Goal: Contribute content: Contribute content

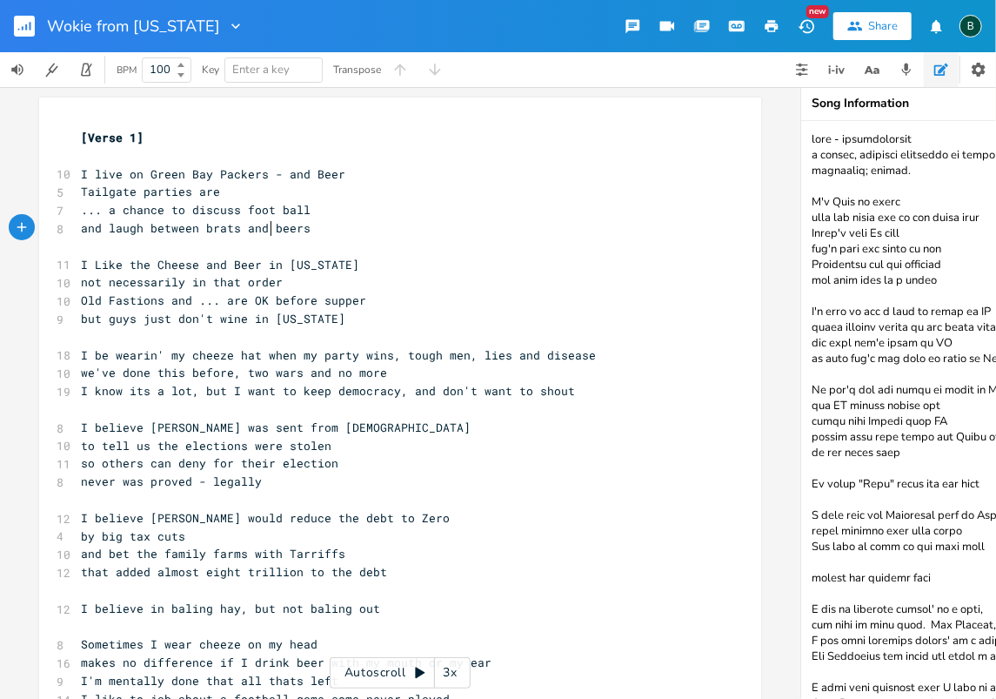
scroll to position [393, 0]
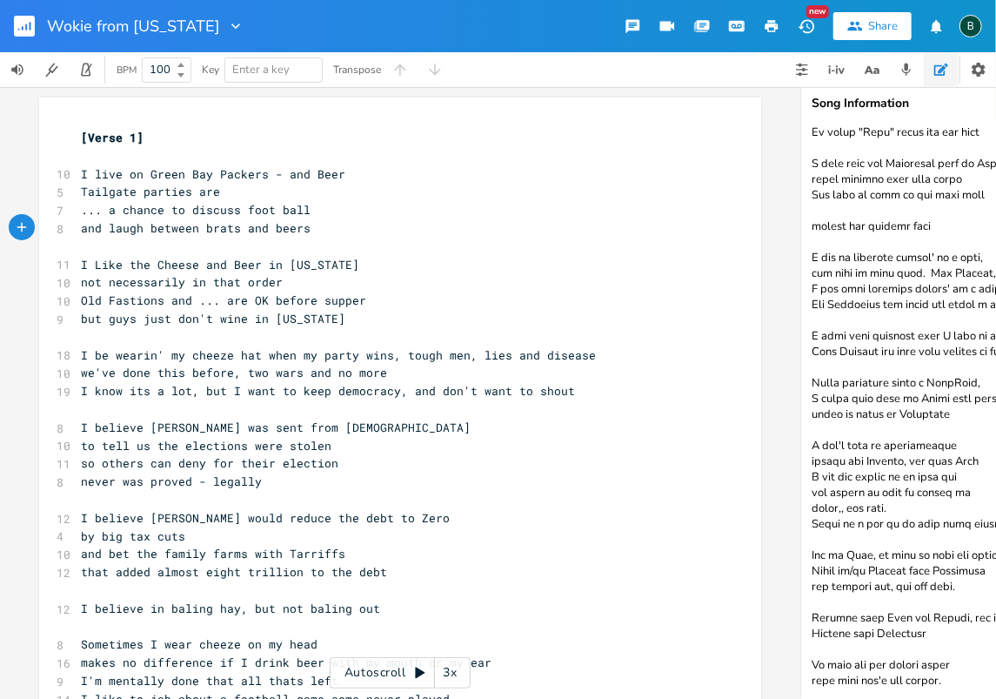
click at [19, 30] on rect "button" at bounding box center [24, 26] width 21 height 21
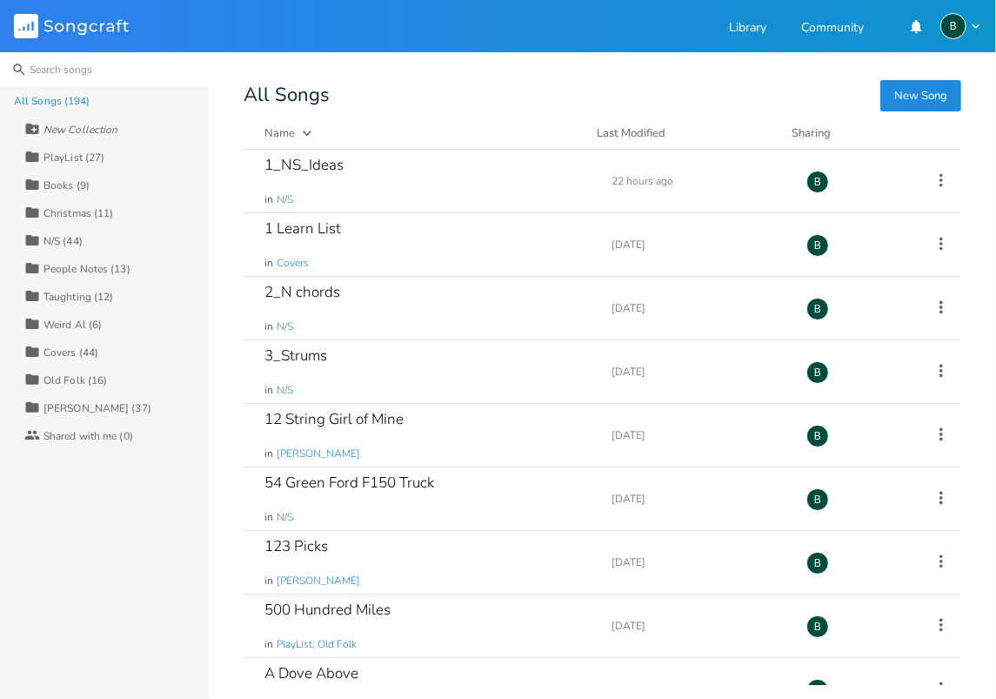
click at [56, 70] on input at bounding box center [104, 69] width 209 height 35
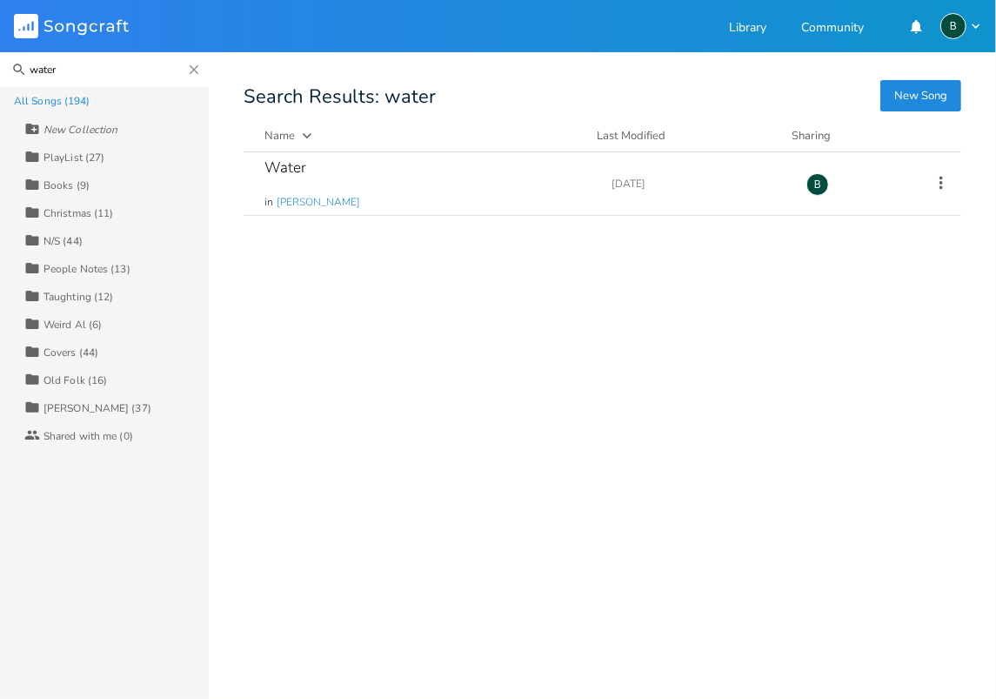
type input "water"
click at [284, 166] on div "Water" at bounding box center [285, 167] width 42 height 15
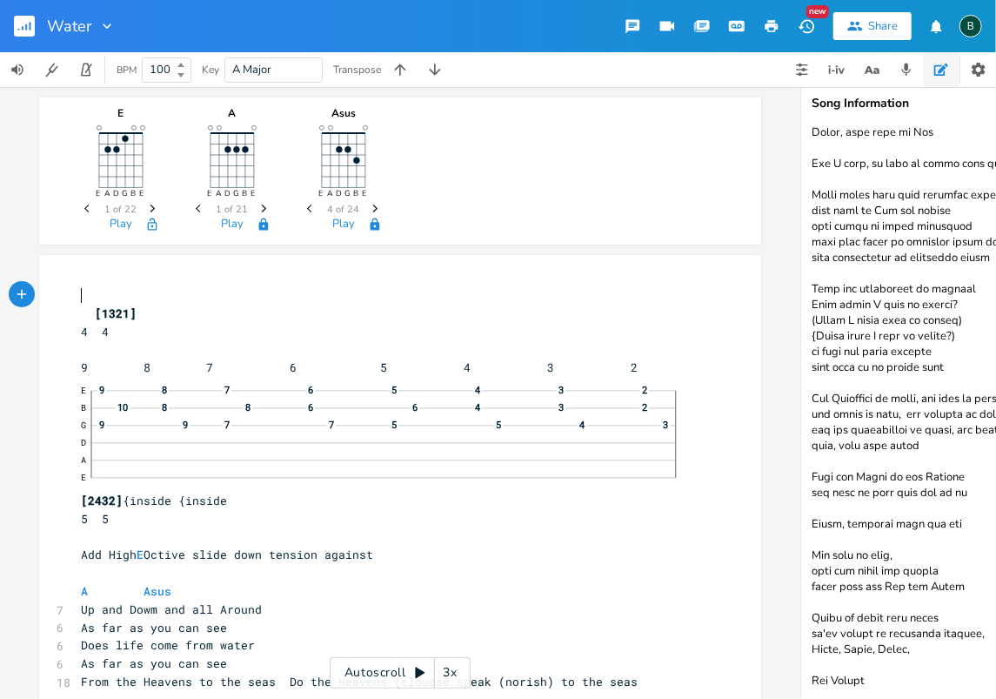
scroll to position [565, 0]
click at [870, 671] on textarea at bounding box center [975, 410] width 348 height 578
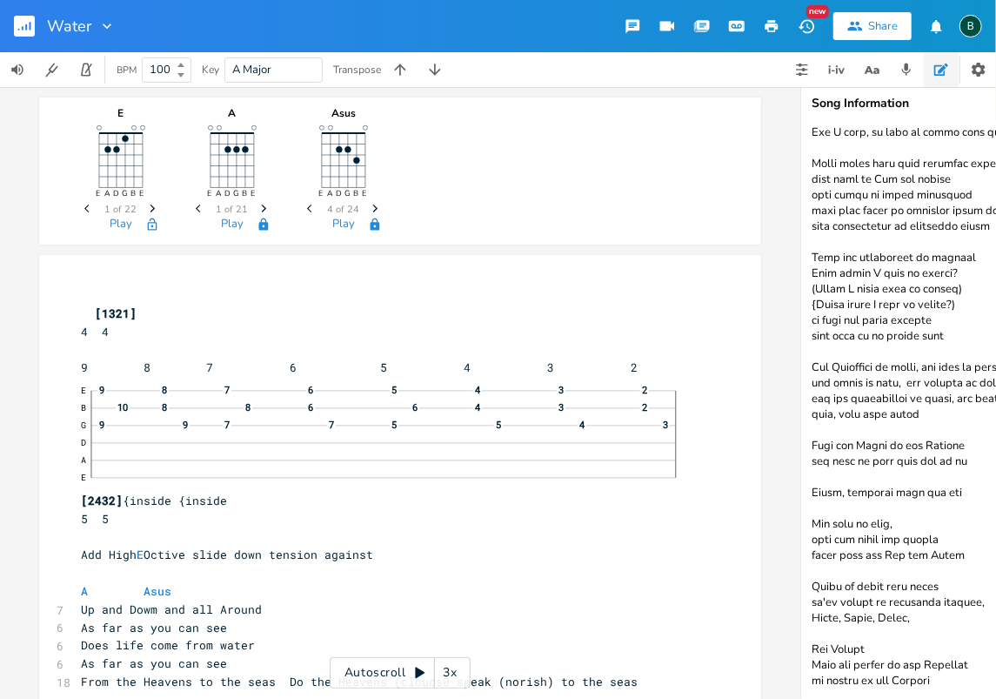
scroll to position [602, 0]
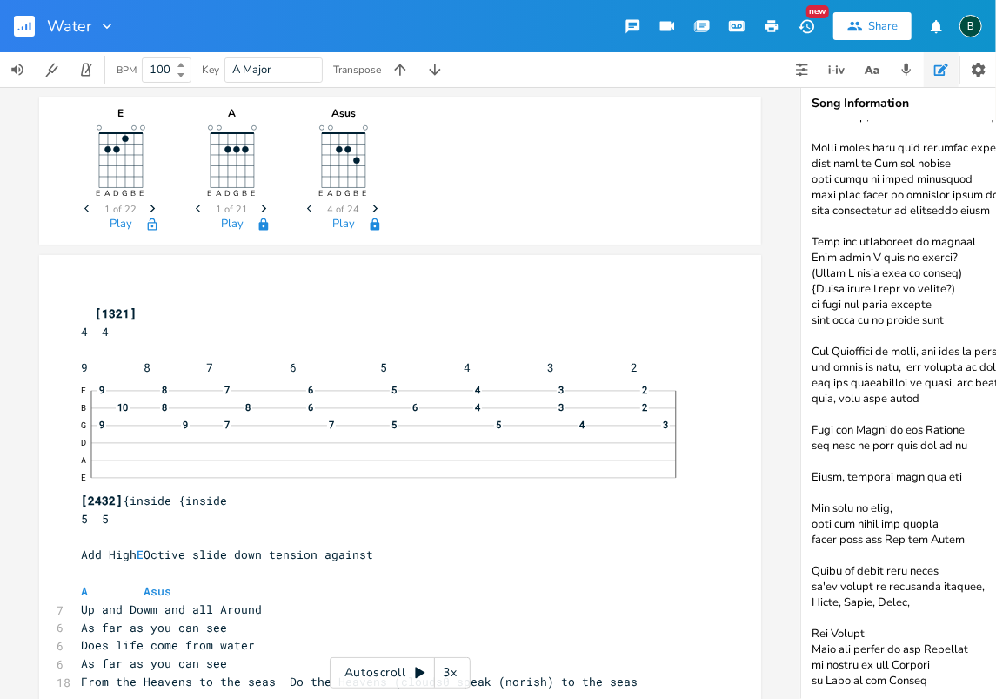
click at [812, 679] on textarea at bounding box center [975, 410] width 348 height 578
click at [873, 681] on textarea at bounding box center [975, 410] width 348 height 578
click at [962, 683] on textarea at bounding box center [975, 410] width 348 height 578
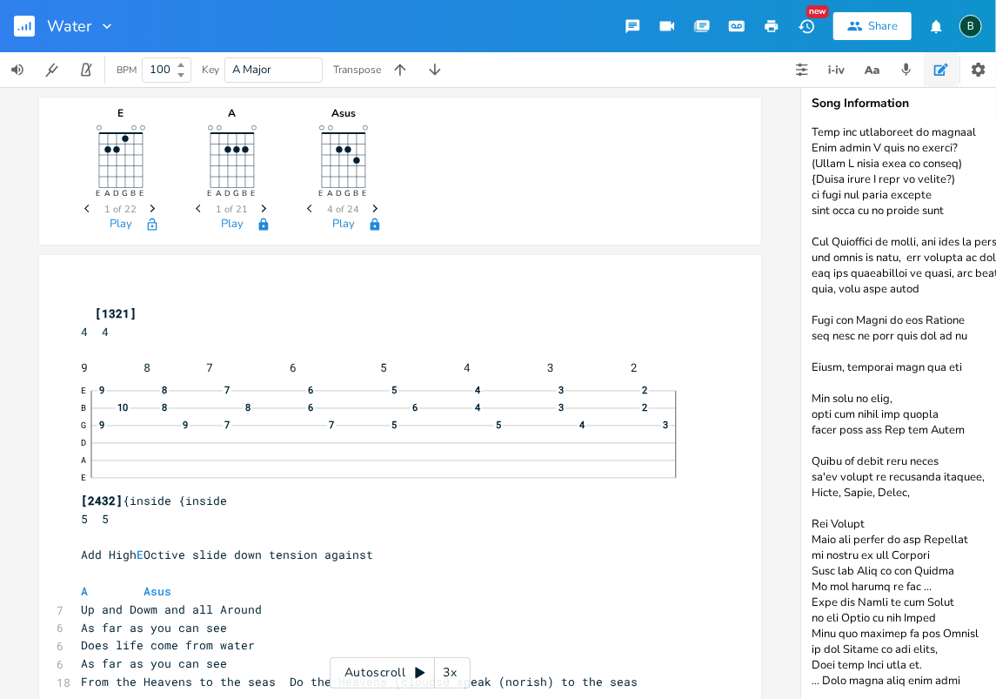
scroll to position [727, 0]
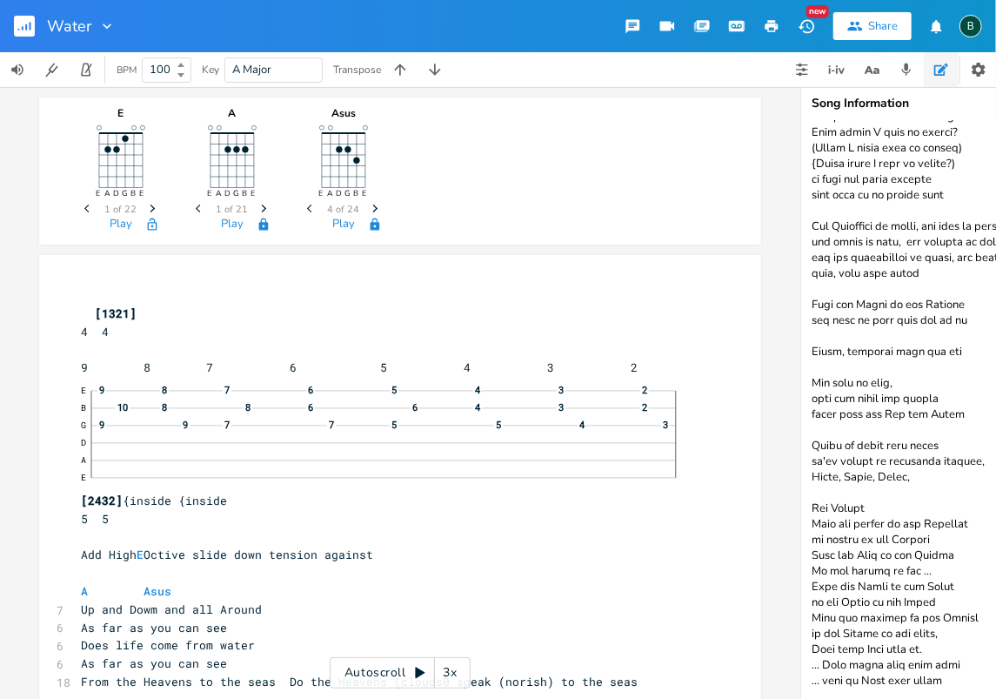
click at [846, 679] on textarea at bounding box center [975, 410] width 348 height 578
drag, startPoint x: 947, startPoint y: 678, endPoint x: 917, endPoint y: 679, distance: 30.5
click at [917, 679] on textarea at bounding box center [975, 410] width 348 height 578
click at [864, 669] on textarea at bounding box center [975, 410] width 348 height 578
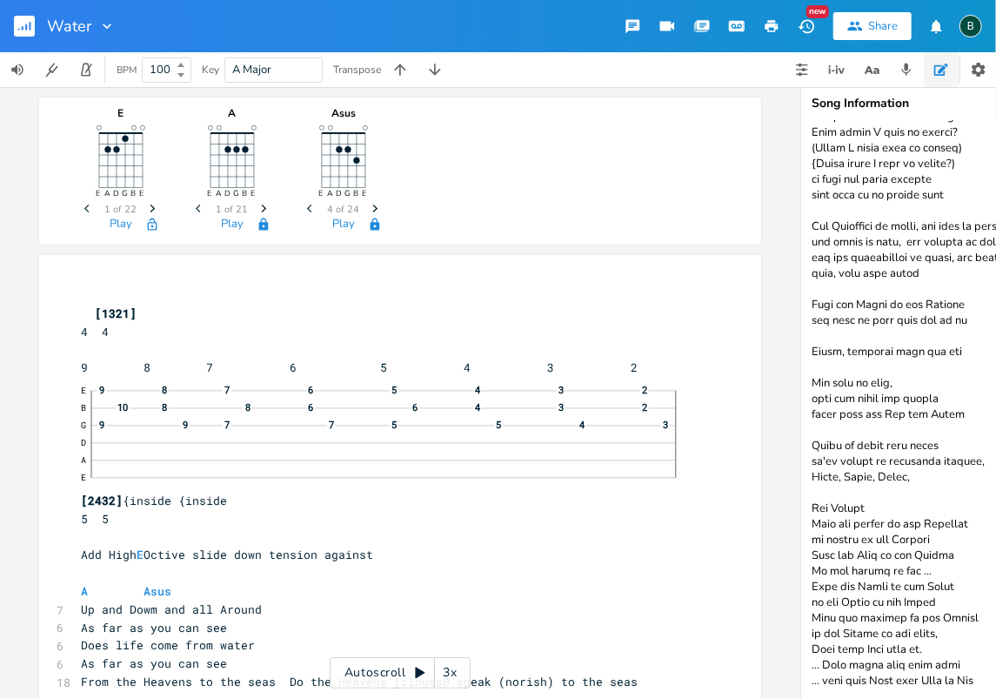
click at [844, 666] on textarea at bounding box center [975, 410] width 348 height 578
click at [986, 672] on textarea at bounding box center [975, 410] width 348 height 578
click at [849, 662] on textarea at bounding box center [975, 410] width 348 height 578
click at [979, 663] on textarea at bounding box center [975, 410] width 348 height 578
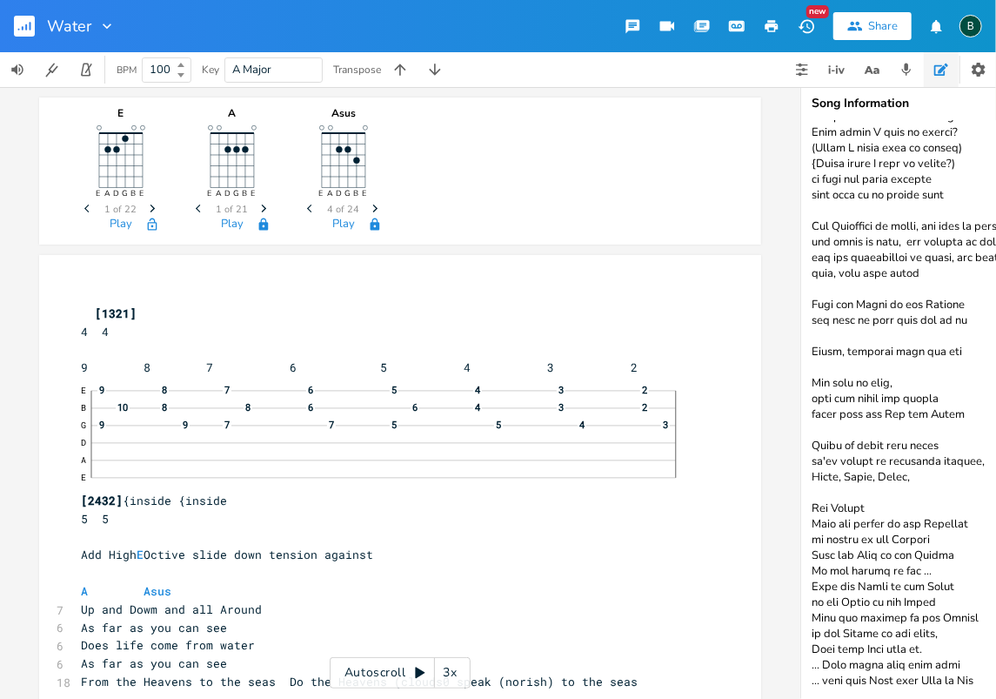
click at [830, 679] on textarea at bounding box center [975, 410] width 348 height 578
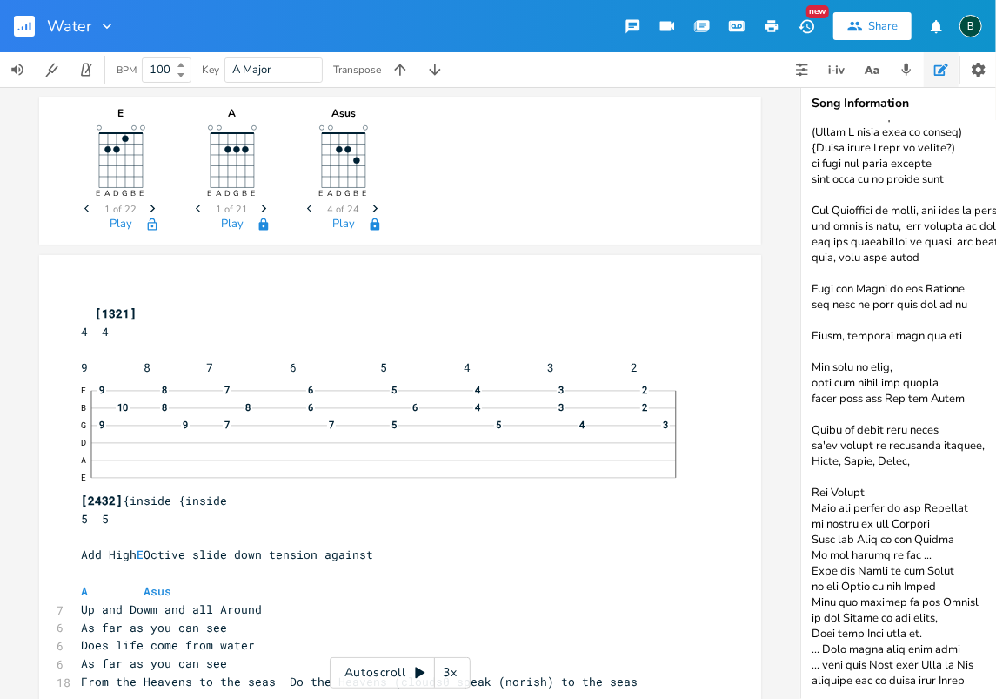
click at [898, 682] on textarea at bounding box center [975, 410] width 348 height 578
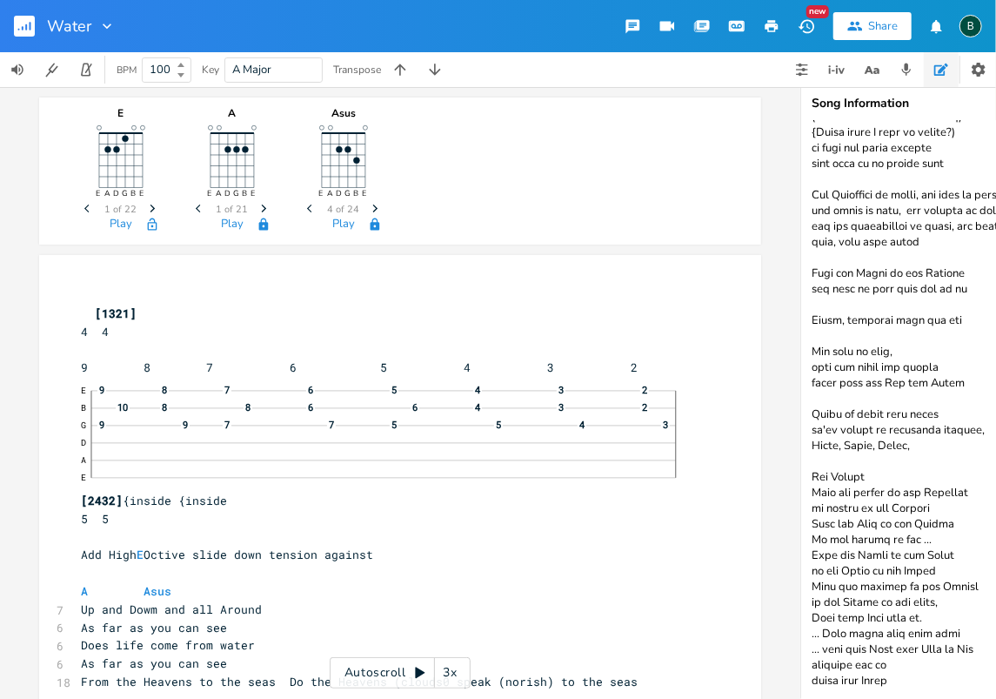
type textarea "We live in a World of waves from sunlight to brain sight take this wave from me…"
